Goal: Complete application form: Complete application form

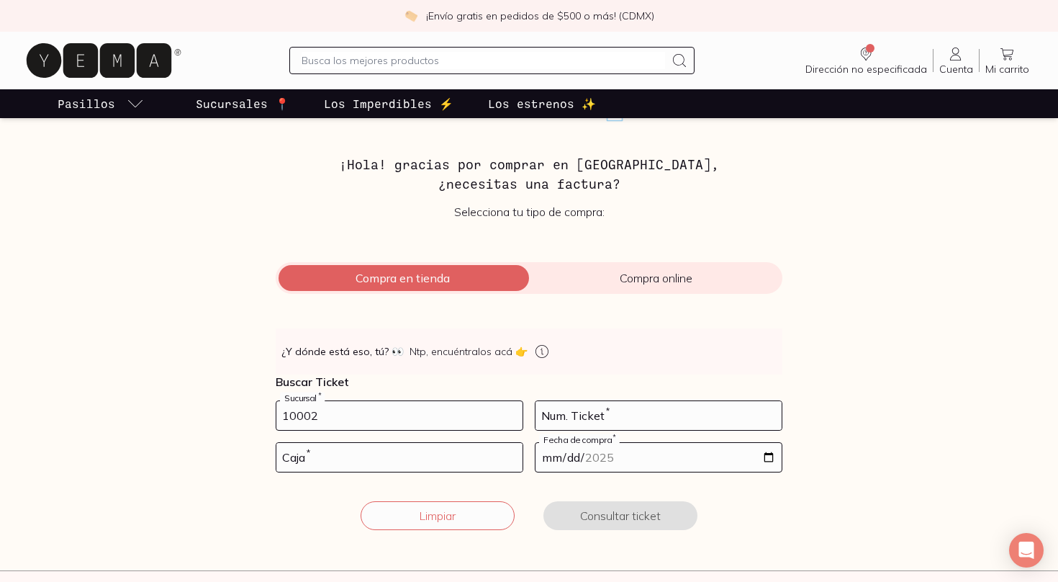
scroll to position [40, 0]
type input "10002"
click at [575, 413] on input "number" at bounding box center [659, 414] width 246 height 29
type input "50"
click at [418, 465] on input "number" at bounding box center [399, 456] width 246 height 29
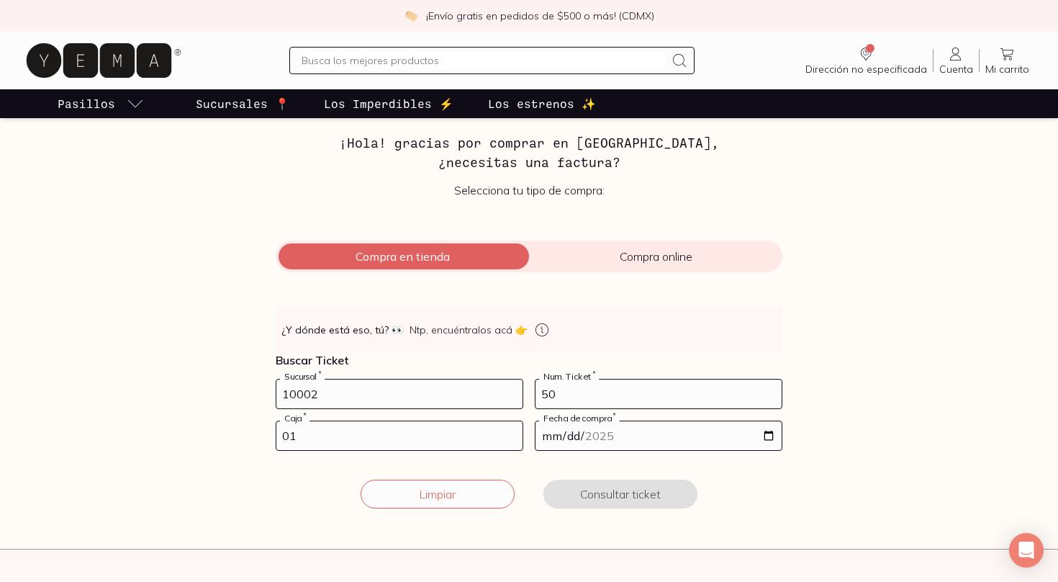
scroll to position [61, 0]
click at [644, 436] on input "date" at bounding box center [659, 435] width 246 height 29
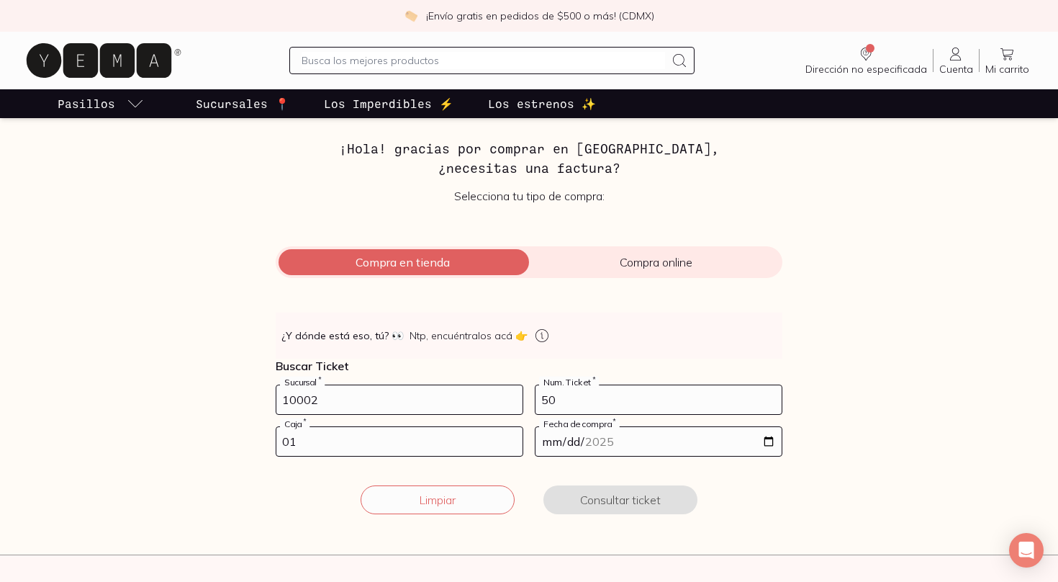
scroll to position [57, 1]
click at [574, 441] on input "date" at bounding box center [659, 440] width 246 height 29
click at [768, 502] on div "Limpiar Consultar ticket" at bounding box center [529, 499] width 507 height 29
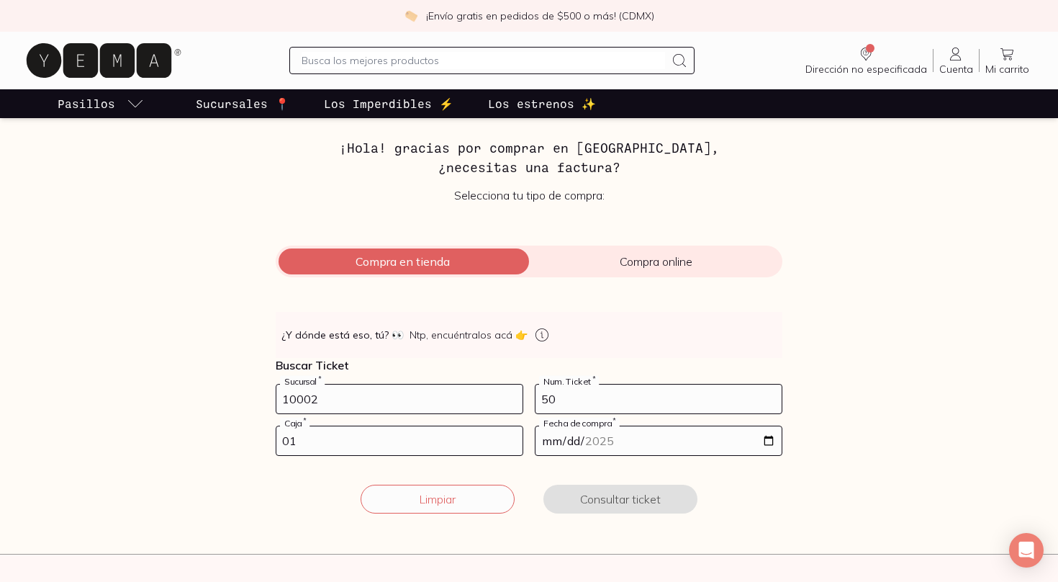
click at [361, 448] on input "01" at bounding box center [399, 440] width 246 height 29
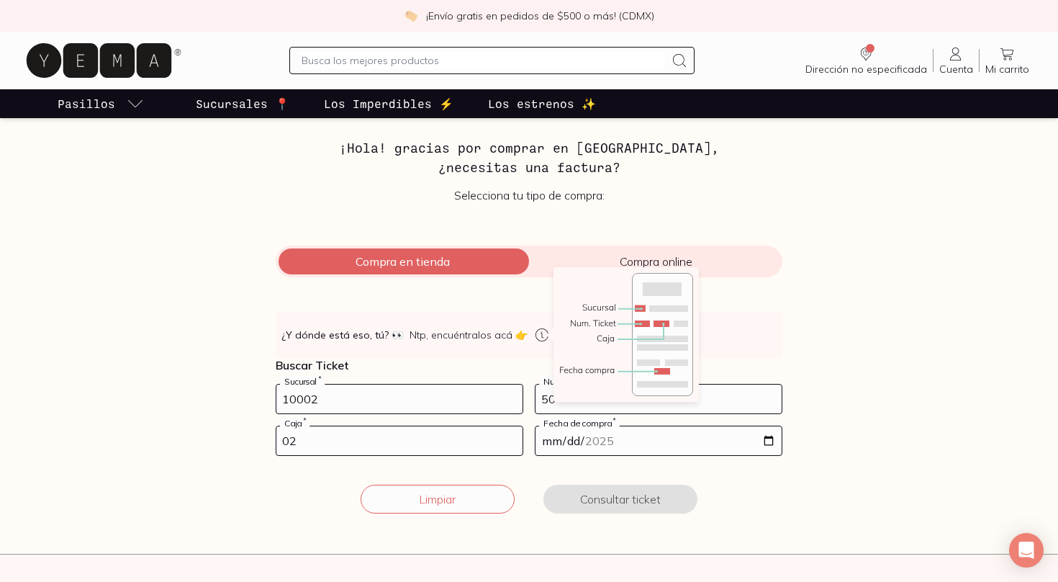
click at [537, 335] on icon at bounding box center [542, 334] width 17 height 17
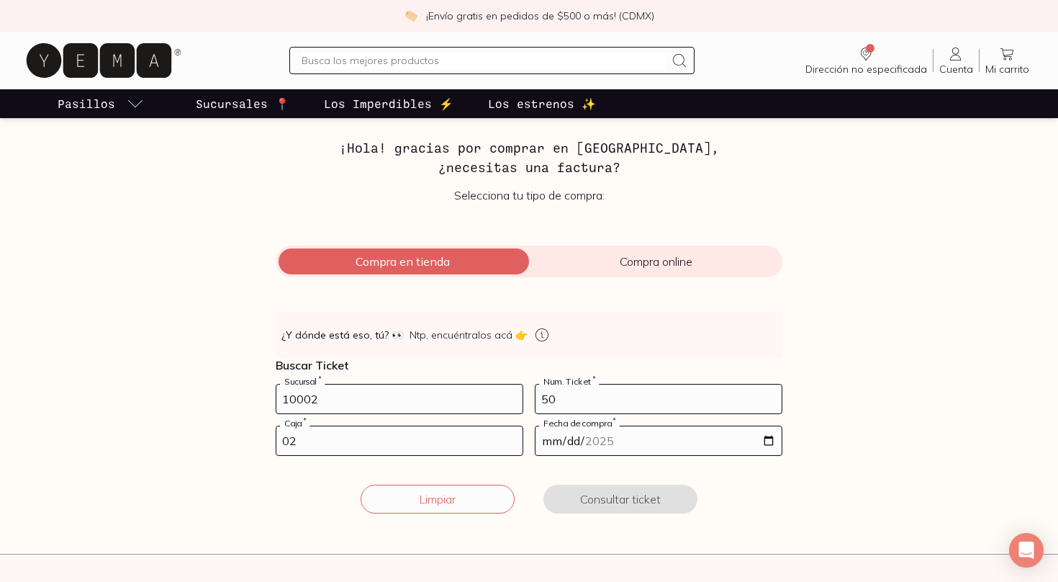
click at [329, 447] on input "02" at bounding box center [399, 440] width 246 height 29
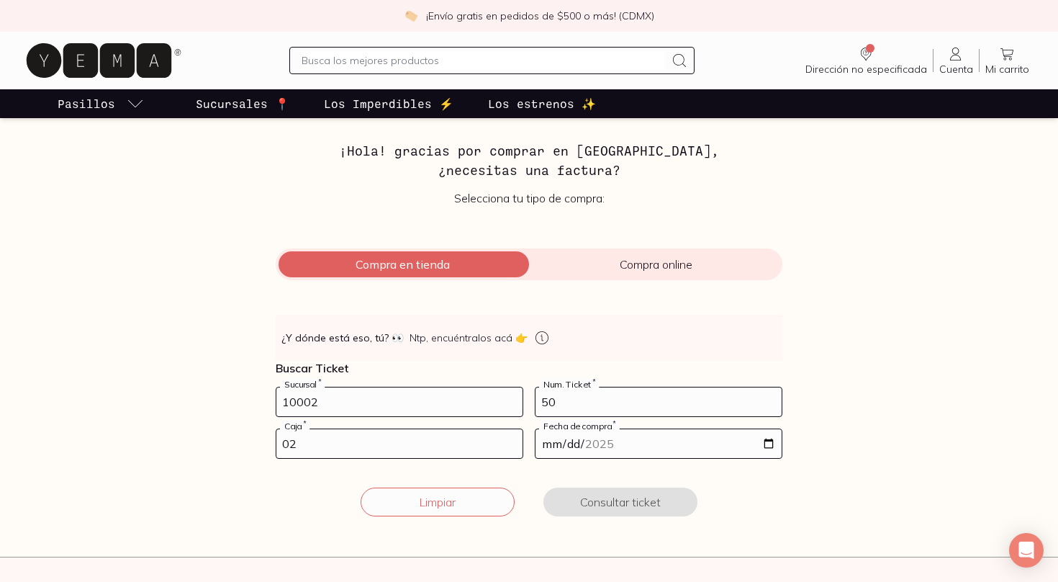
scroll to position [53, 0]
type input "01"
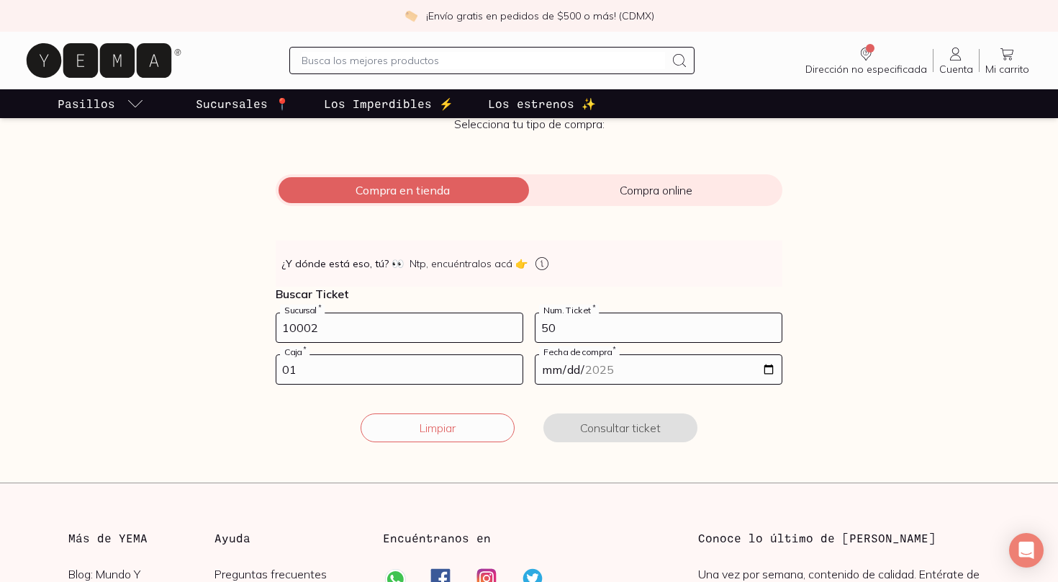
scroll to position [129, 0]
